Goal: Use online tool/utility: Use online tool/utility

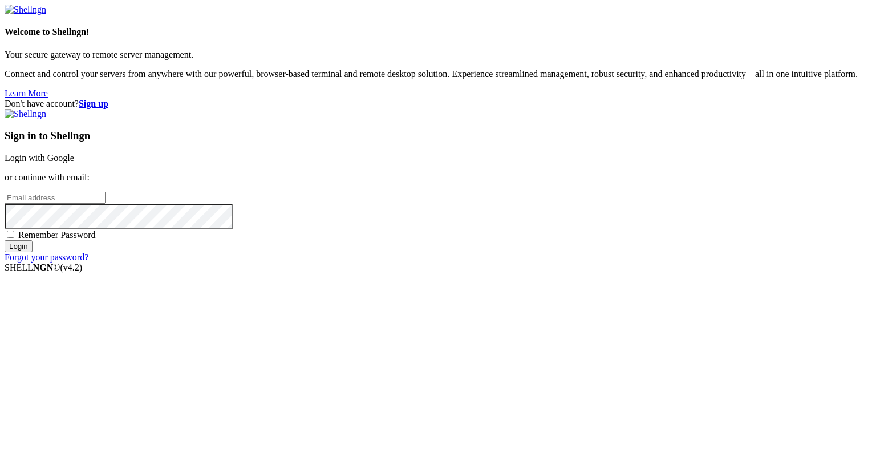
click at [596, 161] on div "Sign in to Shellngn Login with Google or continue with email: Remember Password…" at bounding box center [438, 185] width 867 height 153
click at [74, 163] on link "Login with Google" at bounding box center [40, 158] width 70 height 10
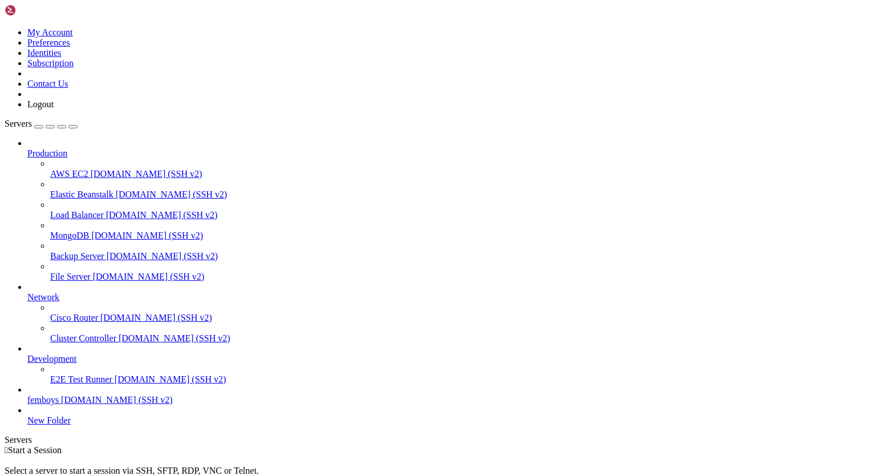
click at [51, 405] on span "femboys" at bounding box center [42, 400] width 31 height 10
drag, startPoint x: 122, startPoint y: 735, endPoint x: 109, endPoint y: 702, distance: 35.4
